Goal: Information Seeking & Learning: Learn about a topic

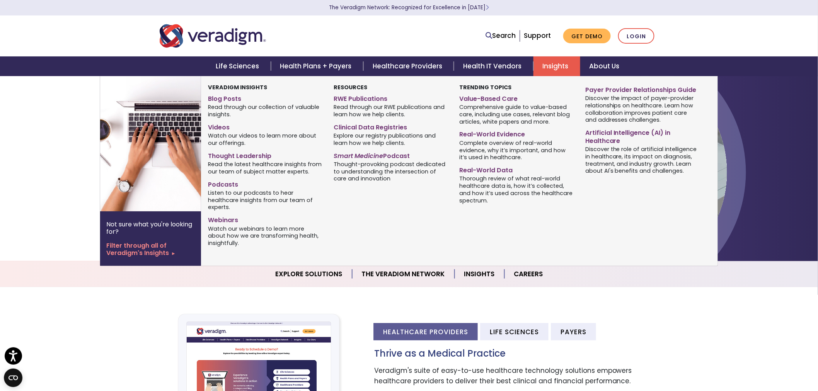
click at [559, 57] on link "Insights" at bounding box center [556, 66] width 47 height 20
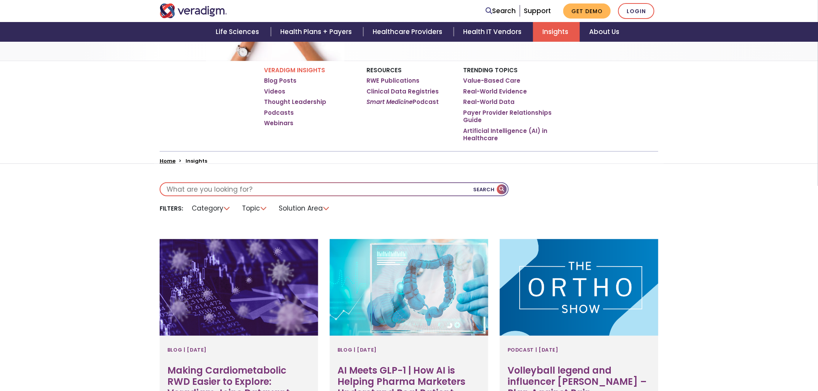
scroll to position [215, 0]
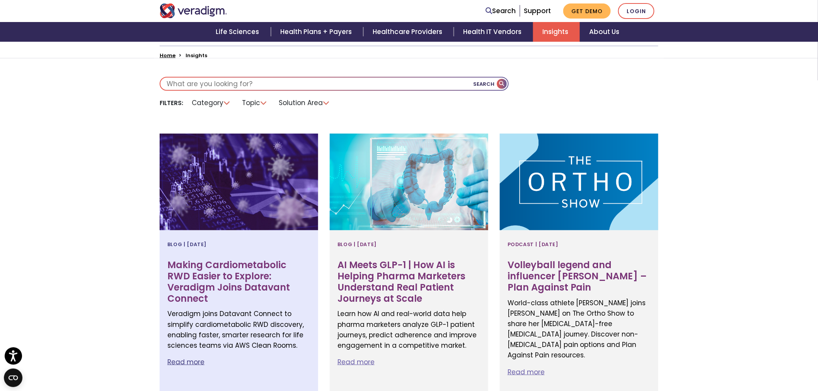
click at [232, 309] on p "Veradigm joins Datavant Connect to simplify cardiometabolic RWD discovery, enab…" at bounding box center [238, 330] width 143 height 42
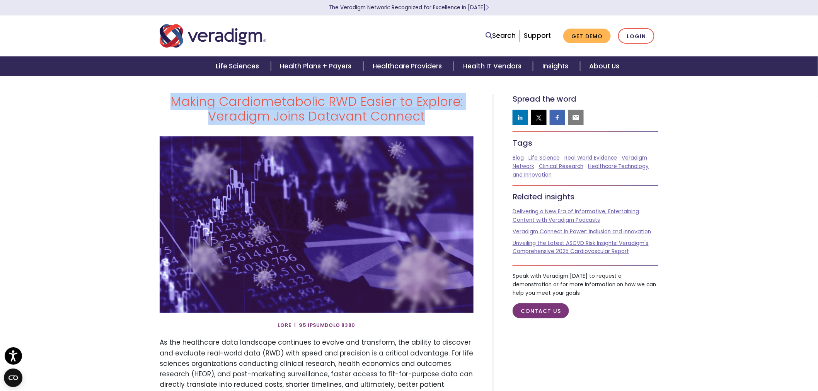
drag, startPoint x: 438, startPoint y: 122, endPoint x: 167, endPoint y: 97, distance: 272.4
click at [167, 97] on h1 "Making Cardiometabolic RWD Easier to Explore: Veradigm Joins Datavant Connect" at bounding box center [317, 109] width 314 height 30
copy h1 "Making Cardiometabolic RWD Easier to Explore: Veradigm Joins Datavant Connect"
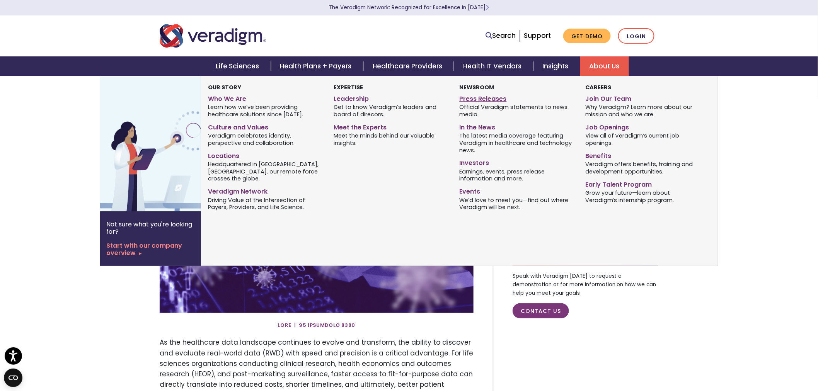
click at [475, 99] on link "Press Releases" at bounding box center [517, 97] width 114 height 11
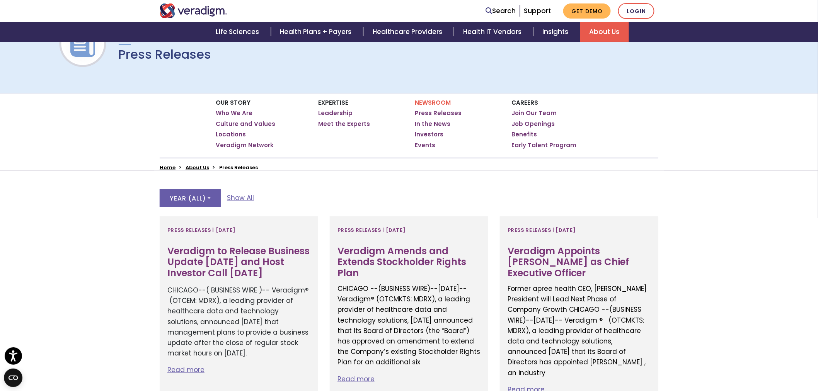
scroll to position [86, 0]
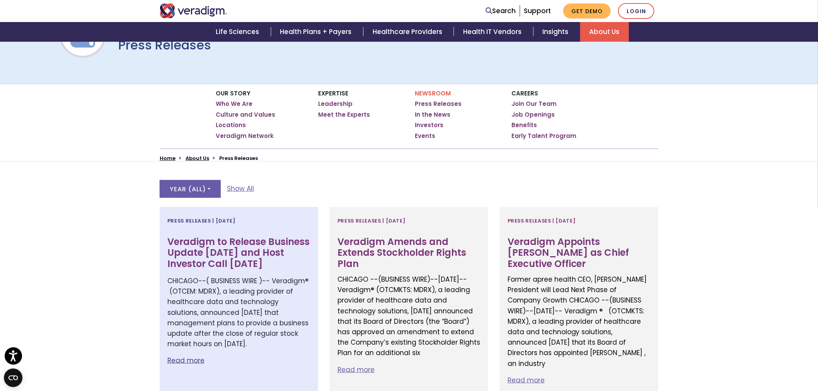
click at [194, 257] on h3 "Veradigm to Release Business Update [DATE] and Host Investor Call [DATE]" at bounding box center [238, 253] width 143 height 33
